Goal: Go to known website: Go to known website

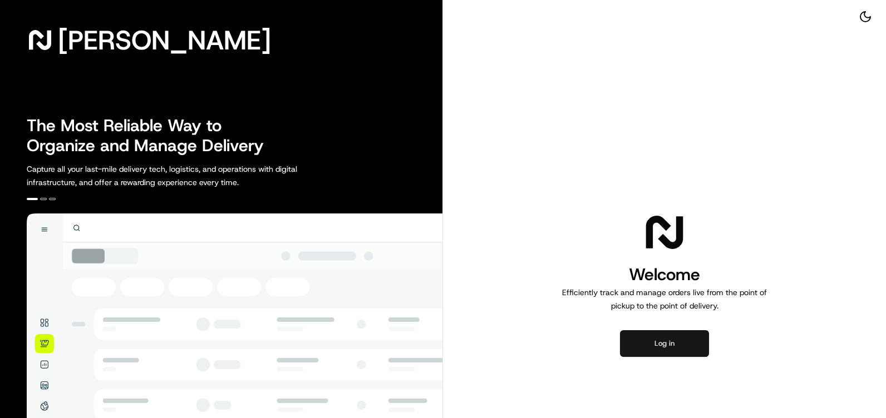
click at [644, 335] on button "Log in" at bounding box center [664, 343] width 89 height 27
click at [687, 354] on button "Log in" at bounding box center [664, 343] width 89 height 27
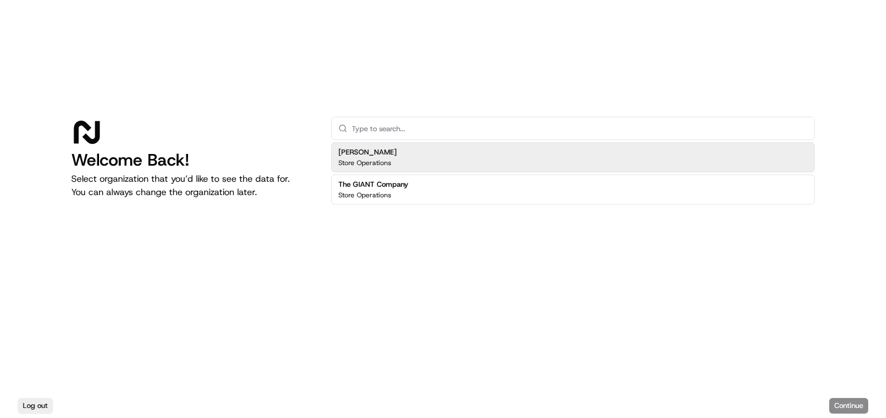
click at [418, 156] on div "Martin's Store Operations" at bounding box center [572, 157] width 483 height 30
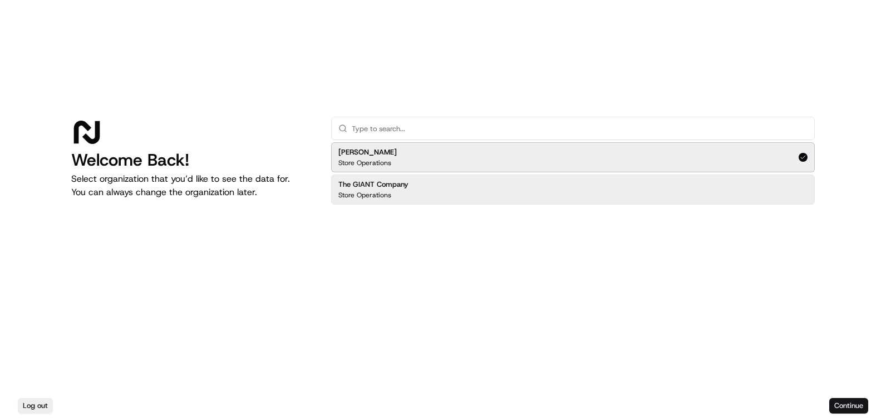
click at [864, 409] on button "Continue" at bounding box center [848, 406] width 39 height 16
